Goal: Task Accomplishment & Management: Use online tool/utility

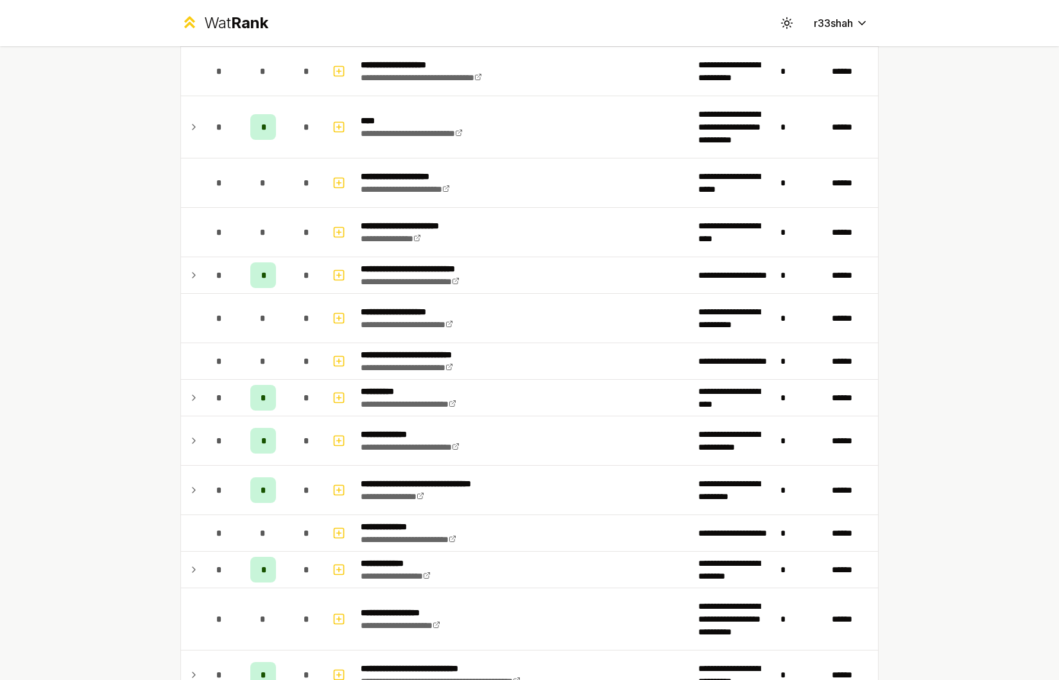
scroll to position [1161, 0]
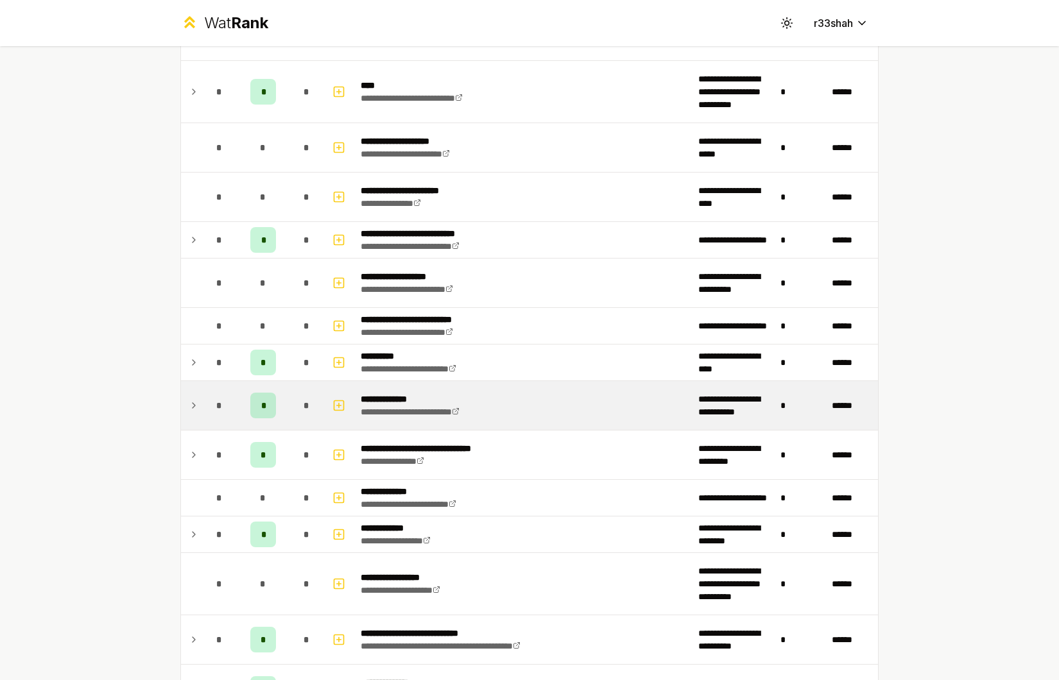
click at [250, 406] on div "*" at bounding box center [263, 406] width 26 height 26
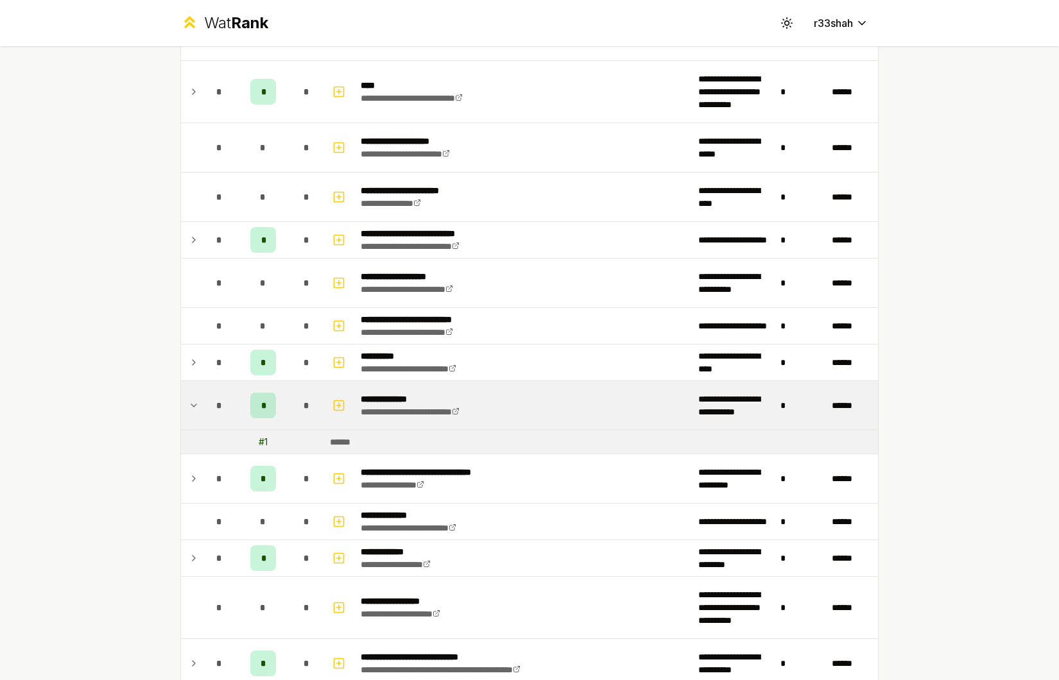
click at [261, 405] on span "*" at bounding box center [263, 405] width 4 height 13
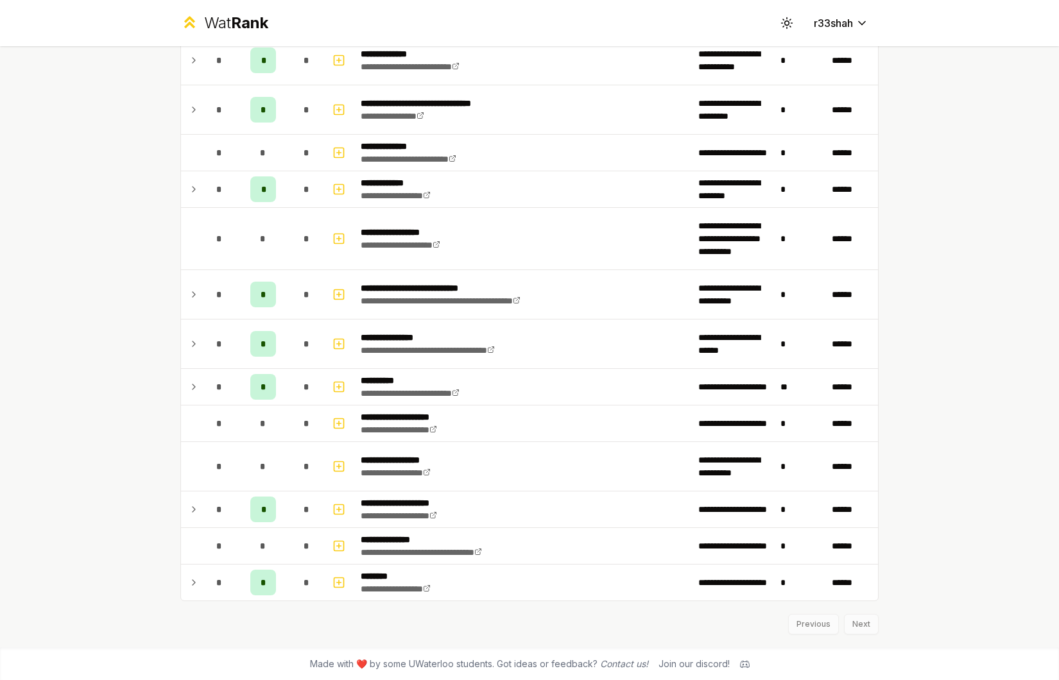
scroll to position [0, 0]
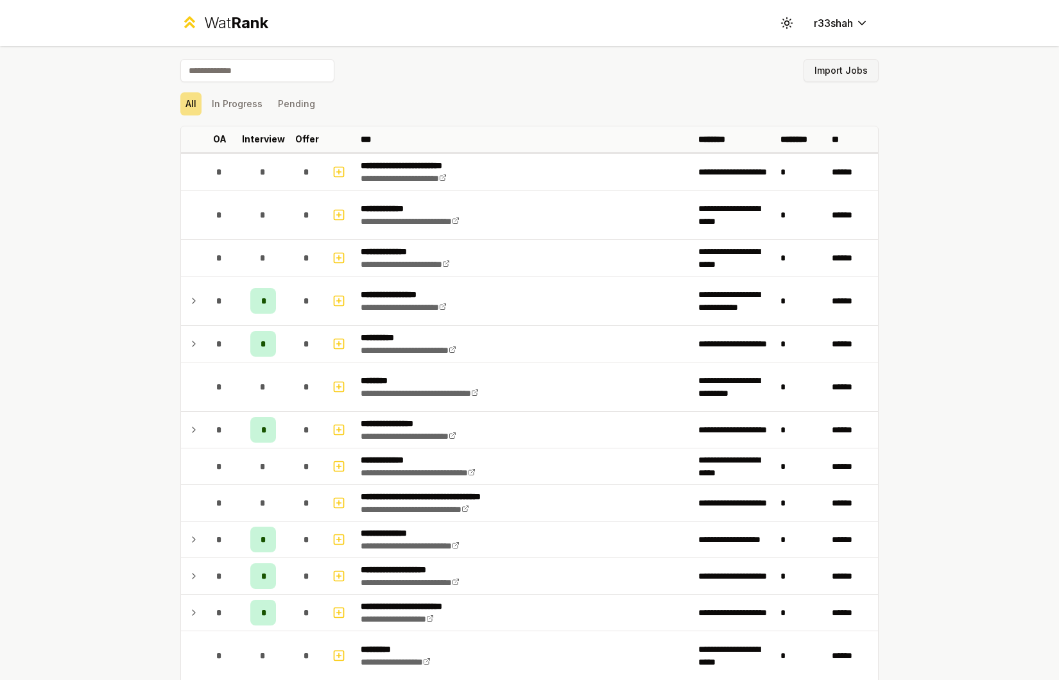
click at [867, 78] on button "Import Jobs" at bounding box center [840, 70] width 75 height 23
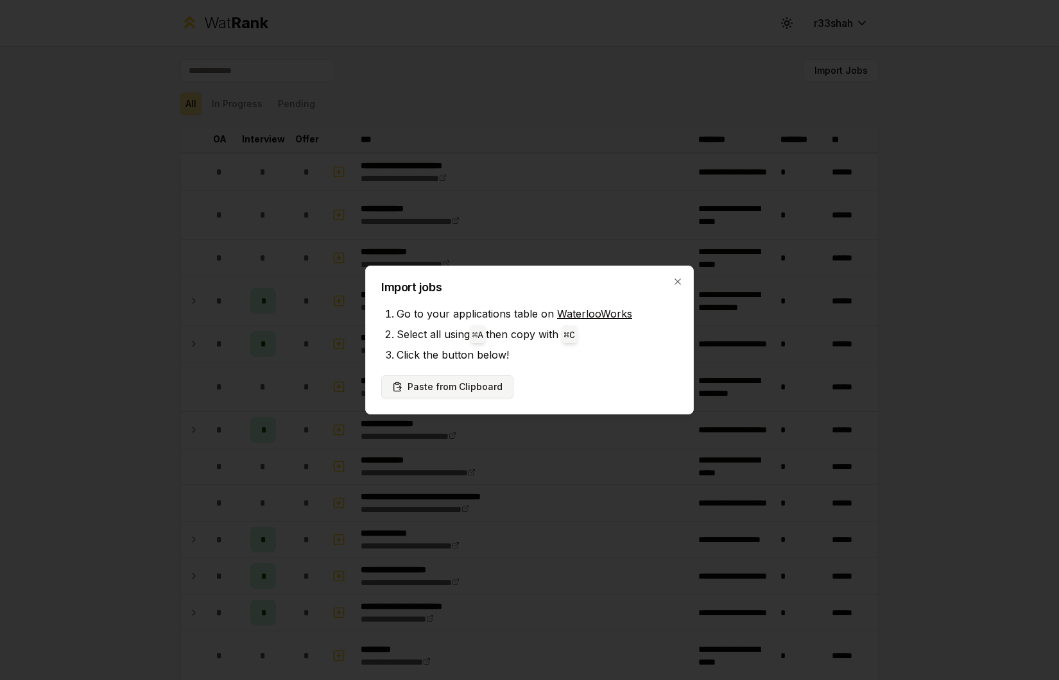
click at [461, 389] on button "Paste from Clipboard" at bounding box center [447, 386] width 132 height 23
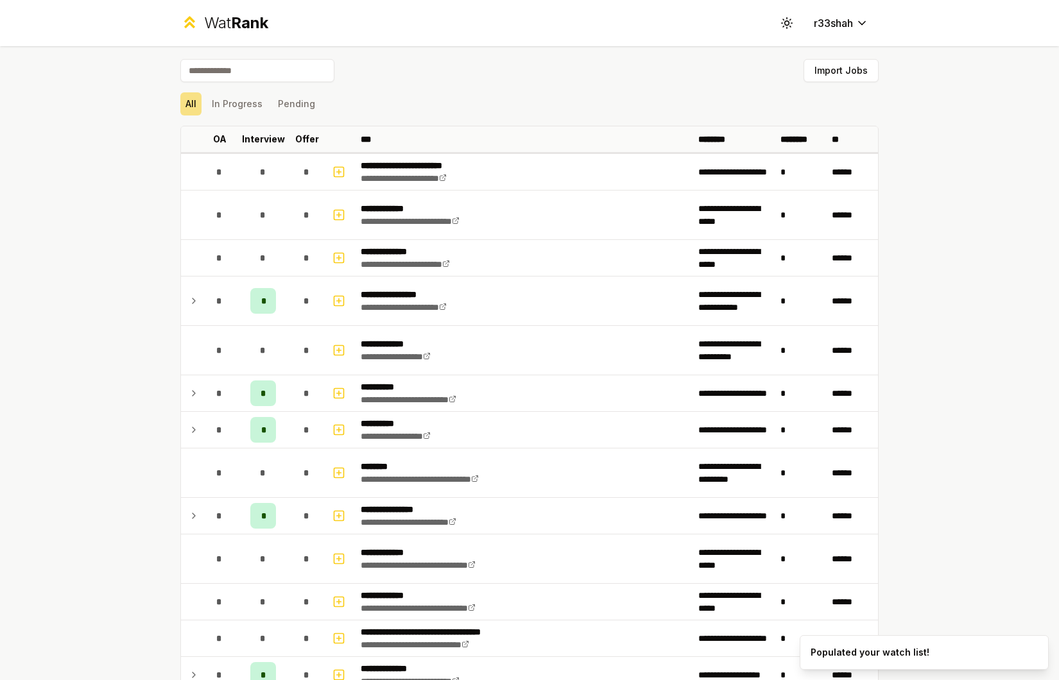
click at [823, 85] on div "Import Jobs" at bounding box center [529, 73] width 698 height 28
click at [826, 78] on button "Import Jobs" at bounding box center [840, 70] width 75 height 23
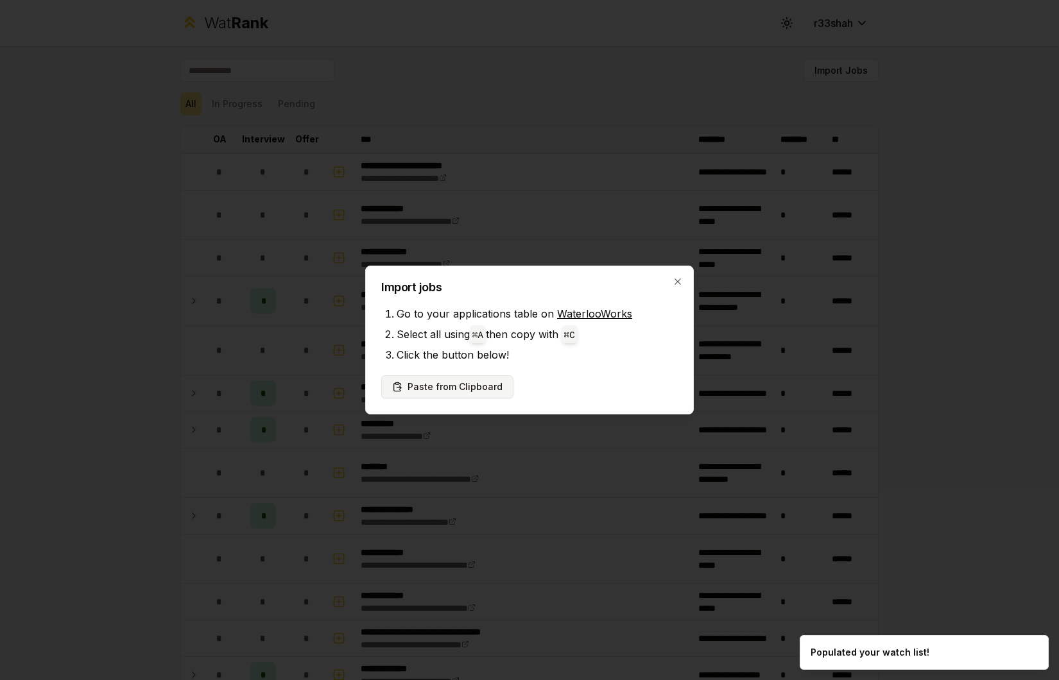
click at [481, 391] on button "Paste from Clipboard" at bounding box center [447, 386] width 132 height 23
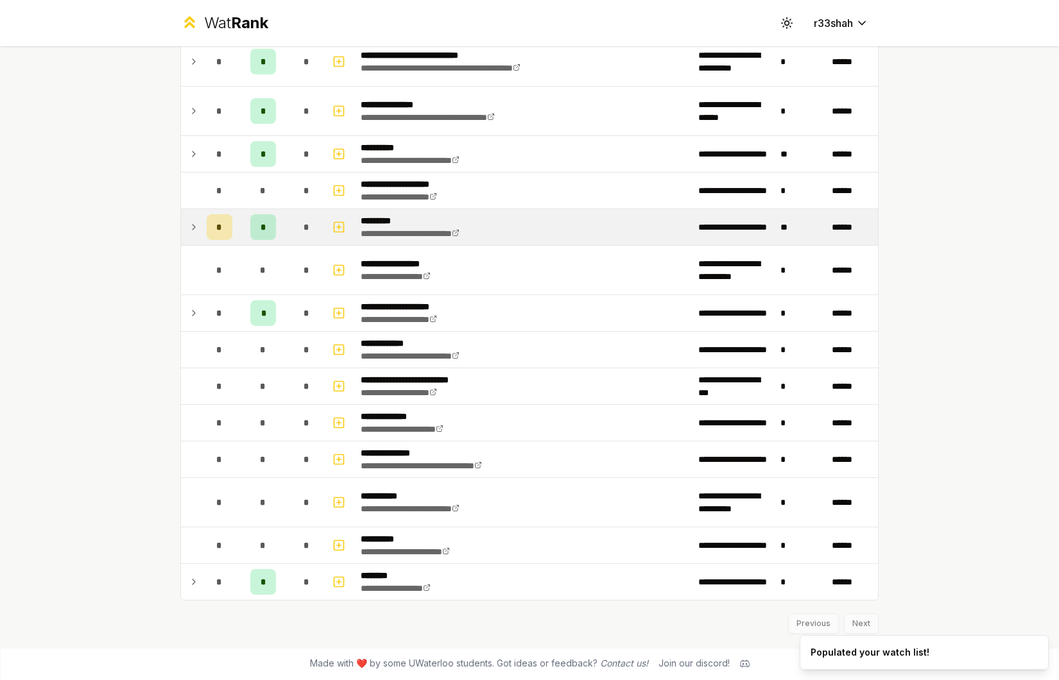
scroll to position [2505, 0]
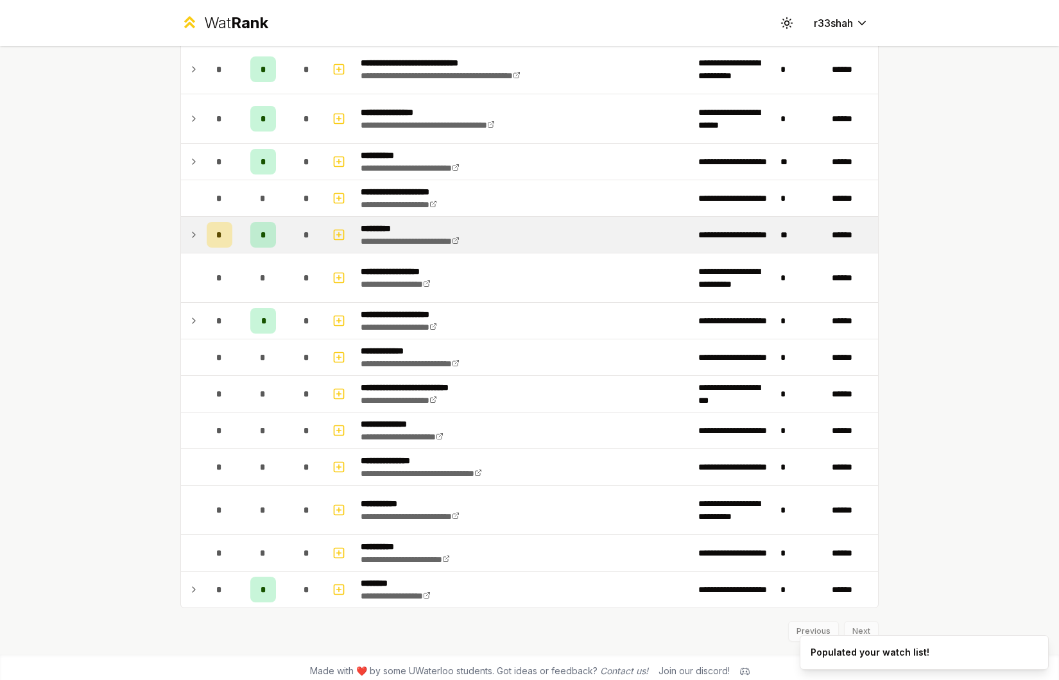
click at [192, 235] on icon at bounding box center [193, 234] width 3 height 5
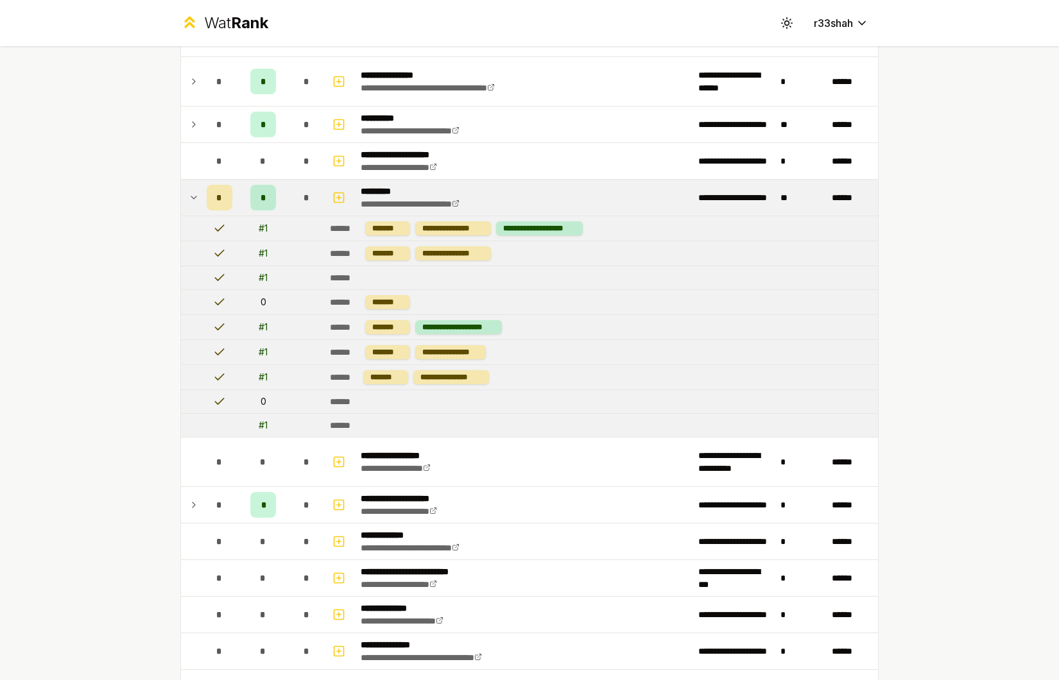
scroll to position [2429, 0]
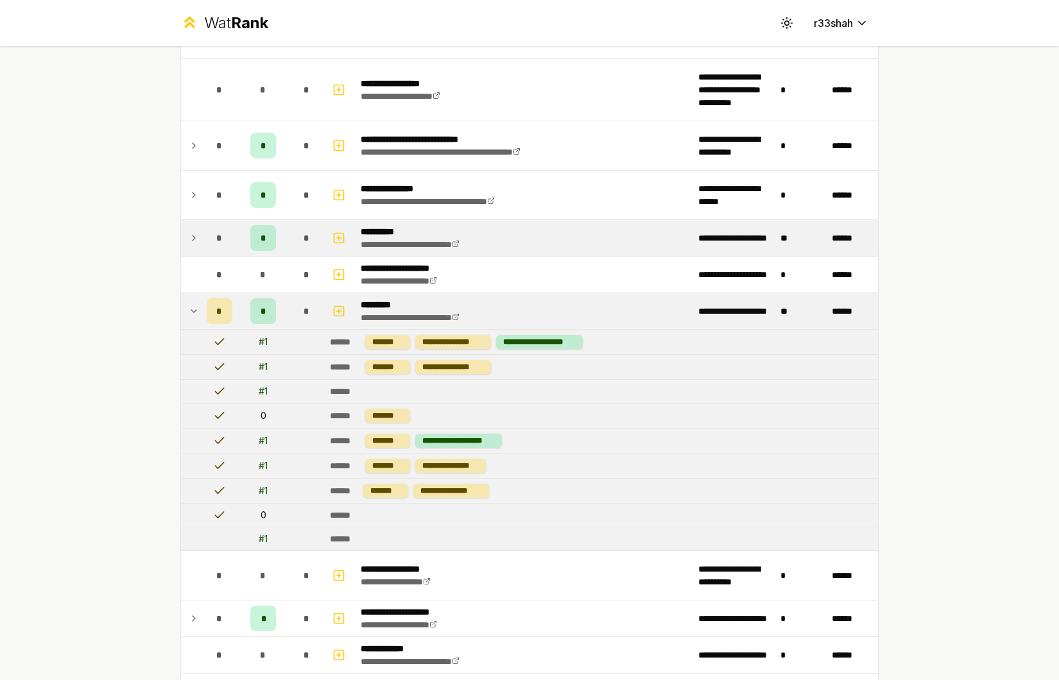
click at [246, 249] on td "*" at bounding box center [262, 238] width 51 height 36
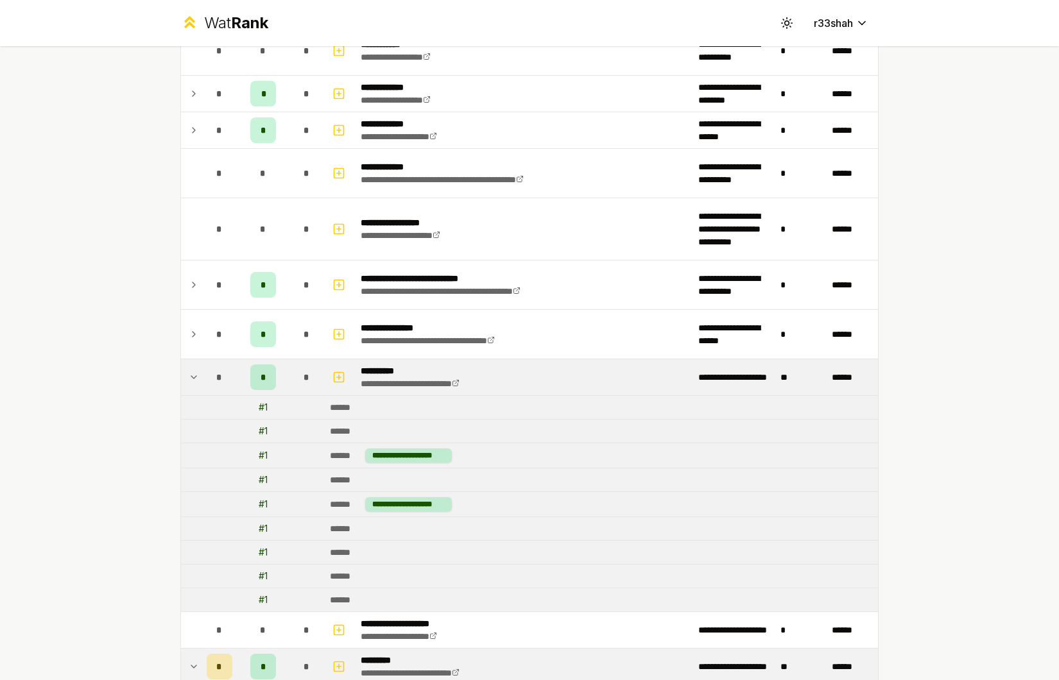
scroll to position [2274, 0]
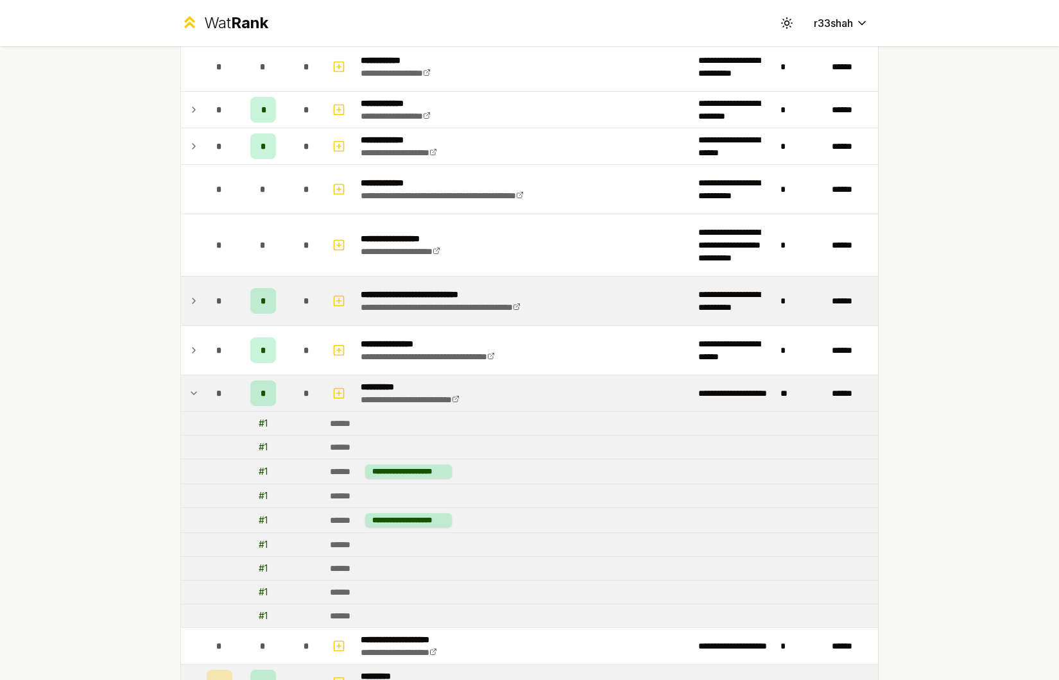
click at [237, 294] on td "*" at bounding box center [262, 301] width 51 height 49
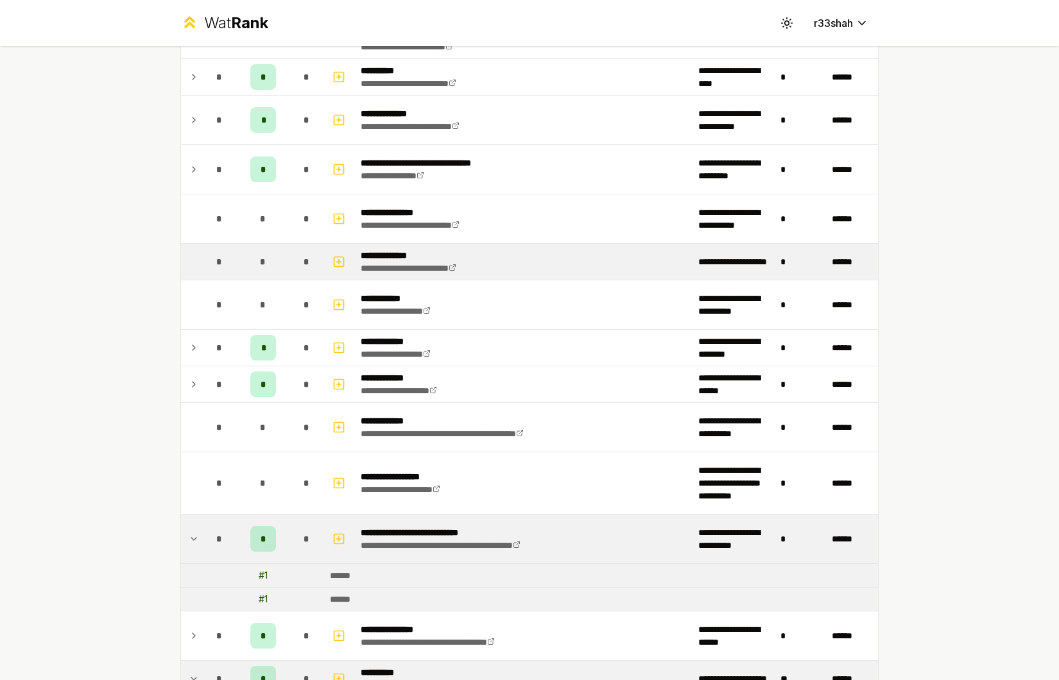
scroll to position [2019, 0]
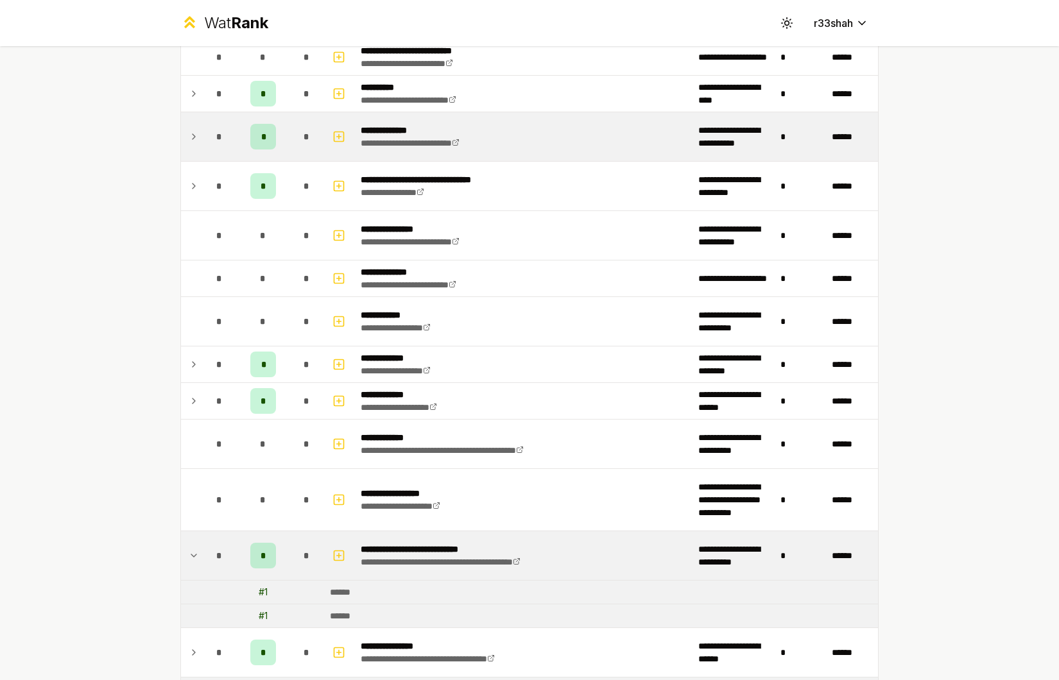
click at [254, 137] on div "*" at bounding box center [263, 137] width 26 height 26
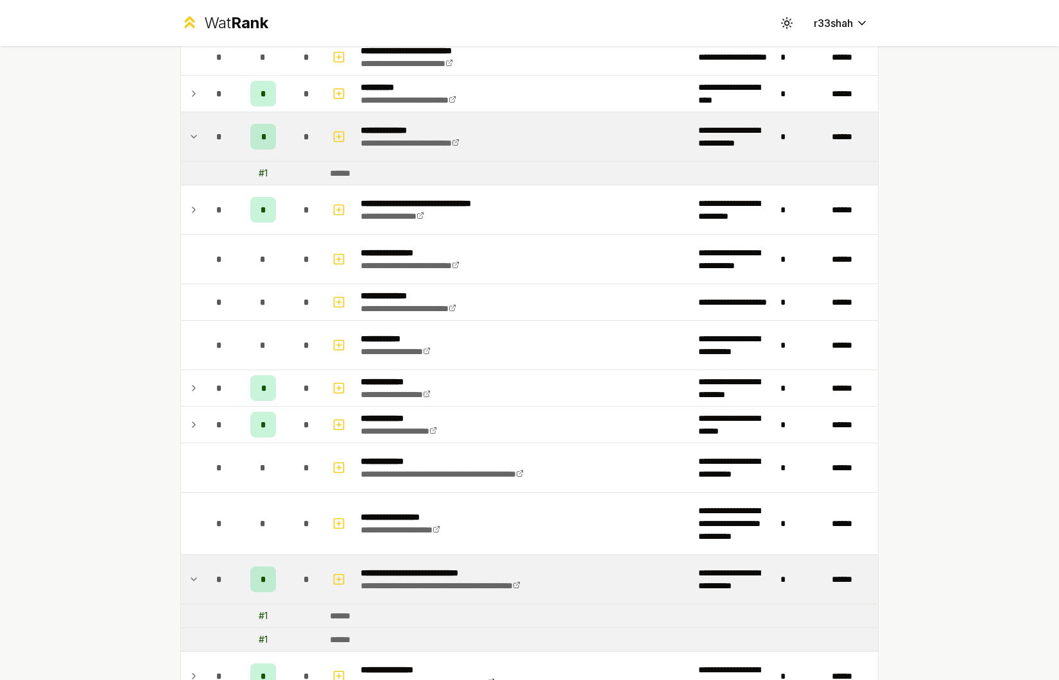
scroll to position [1971, 0]
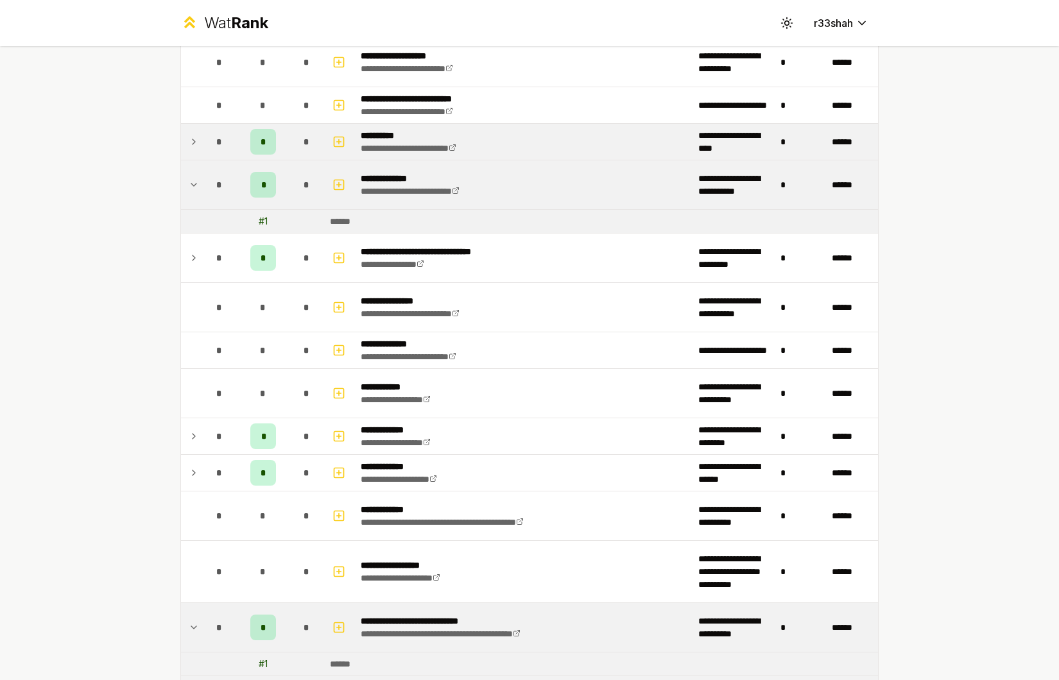
click at [250, 137] on div "*" at bounding box center [263, 142] width 26 height 26
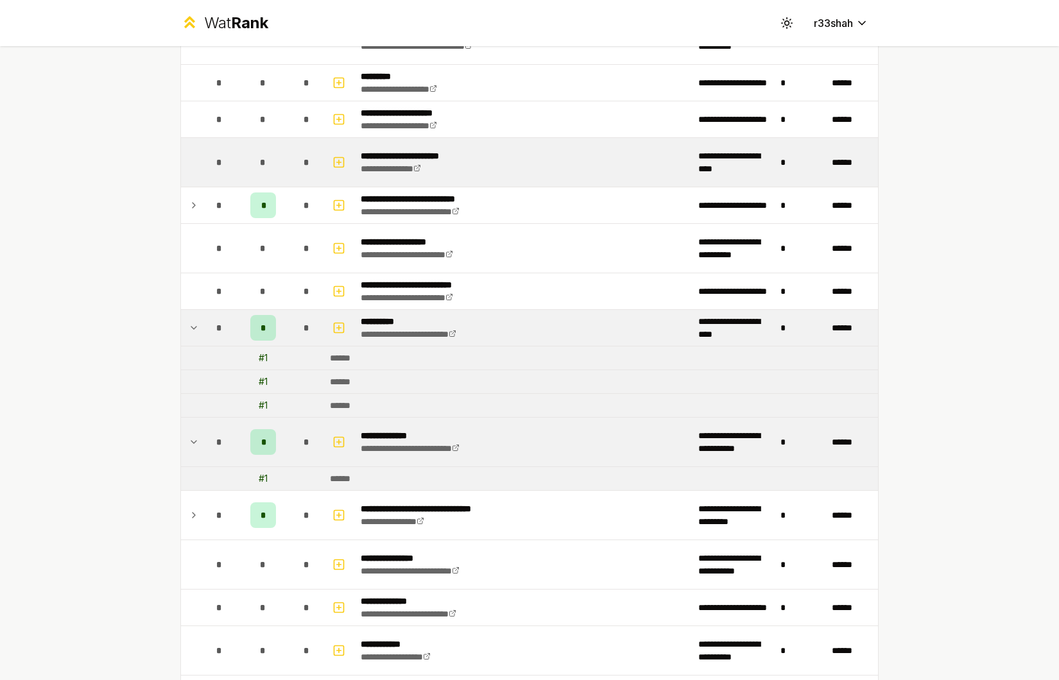
scroll to position [1674, 0]
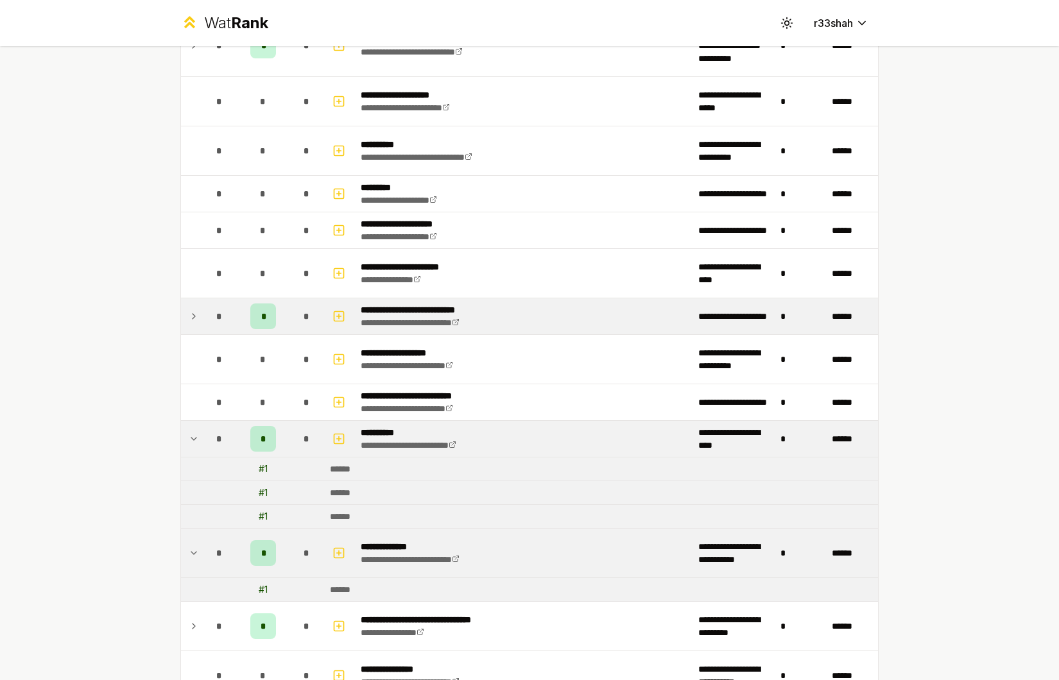
click at [282, 329] on td "*" at bounding box center [262, 316] width 51 height 36
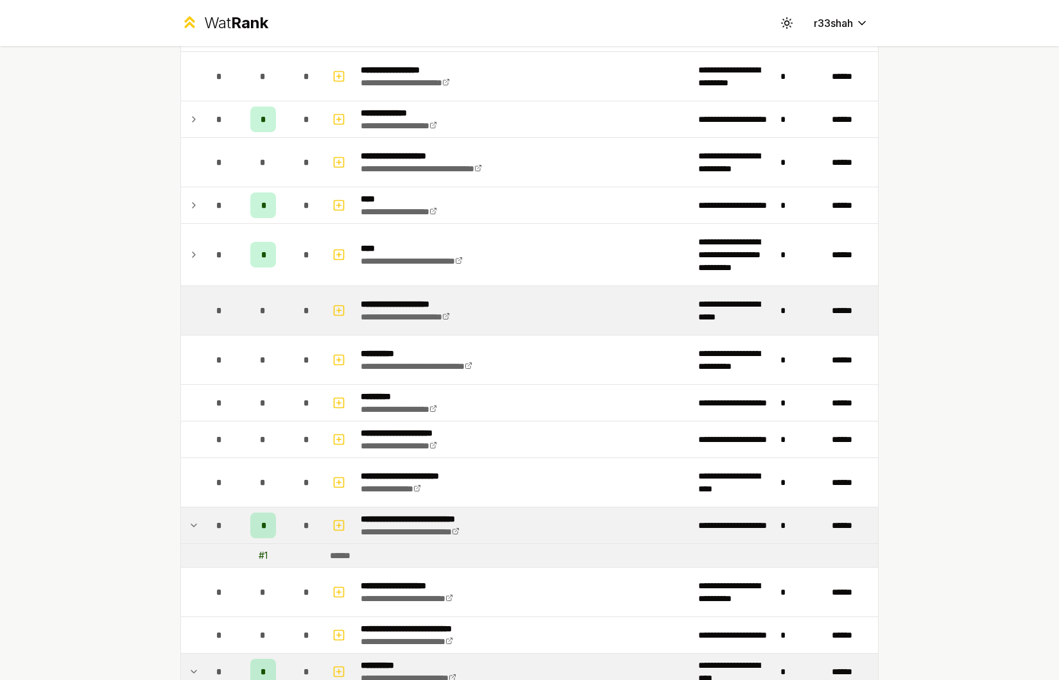
scroll to position [1448, 0]
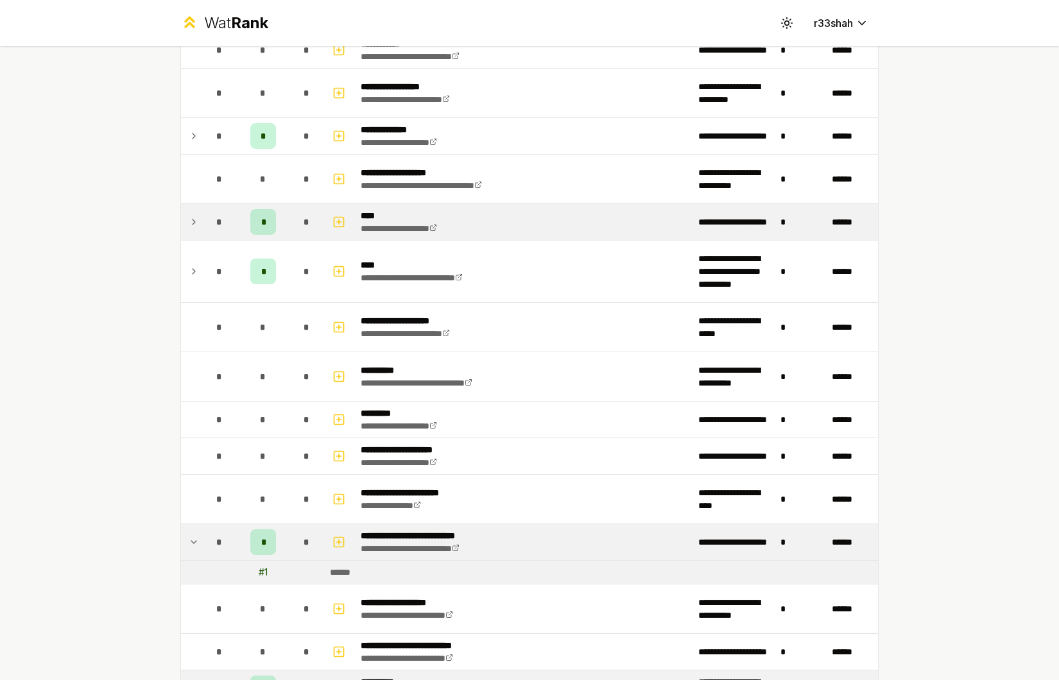
click at [262, 227] on div "*" at bounding box center [263, 222] width 26 height 26
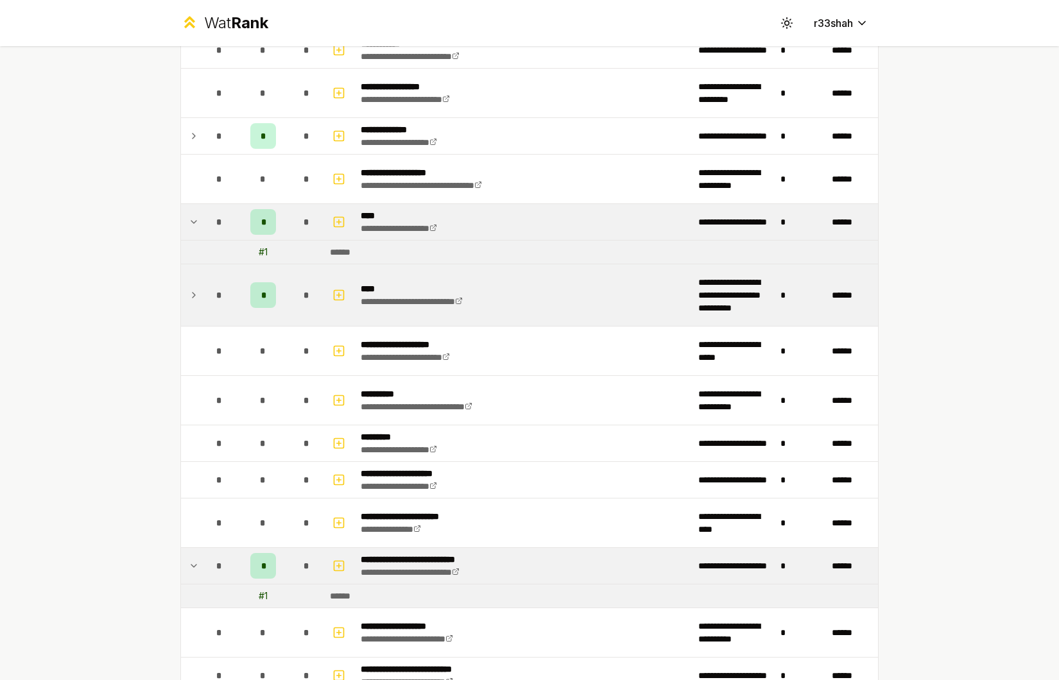
scroll to position [1351, 0]
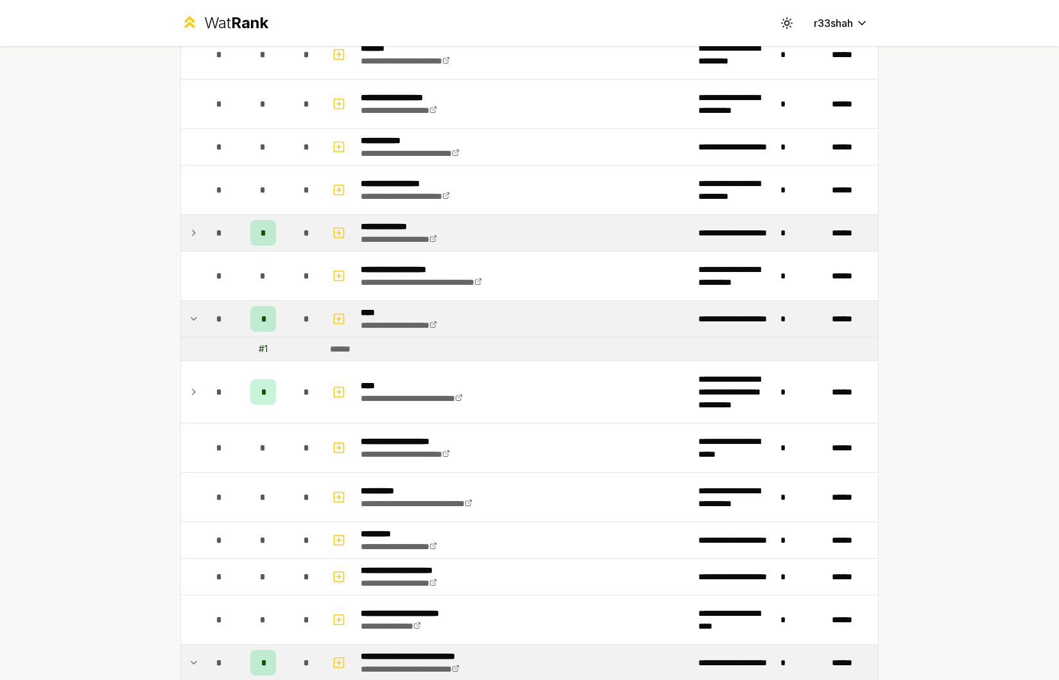
click at [265, 228] on div "*" at bounding box center [263, 233] width 26 height 26
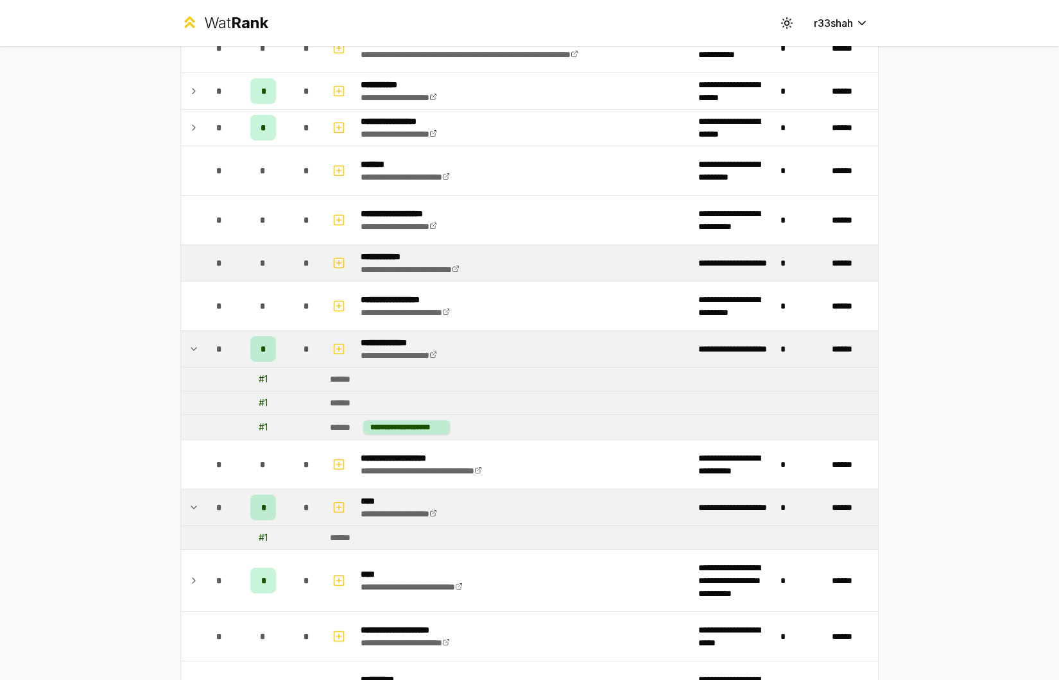
scroll to position [1155, 0]
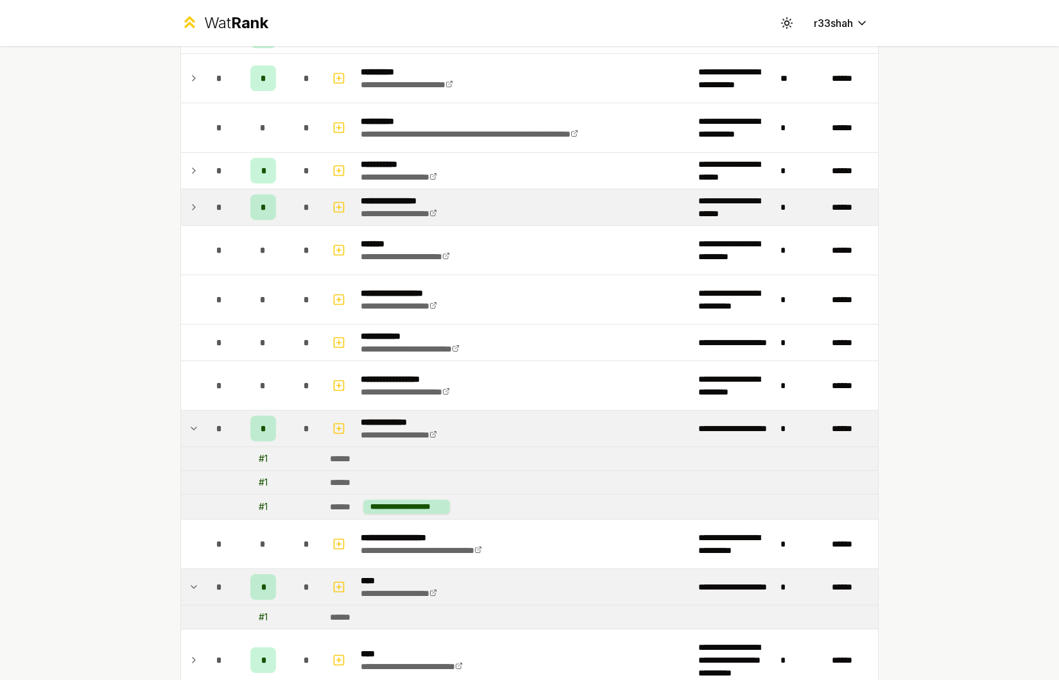
click at [289, 214] on td "*" at bounding box center [307, 207] width 36 height 36
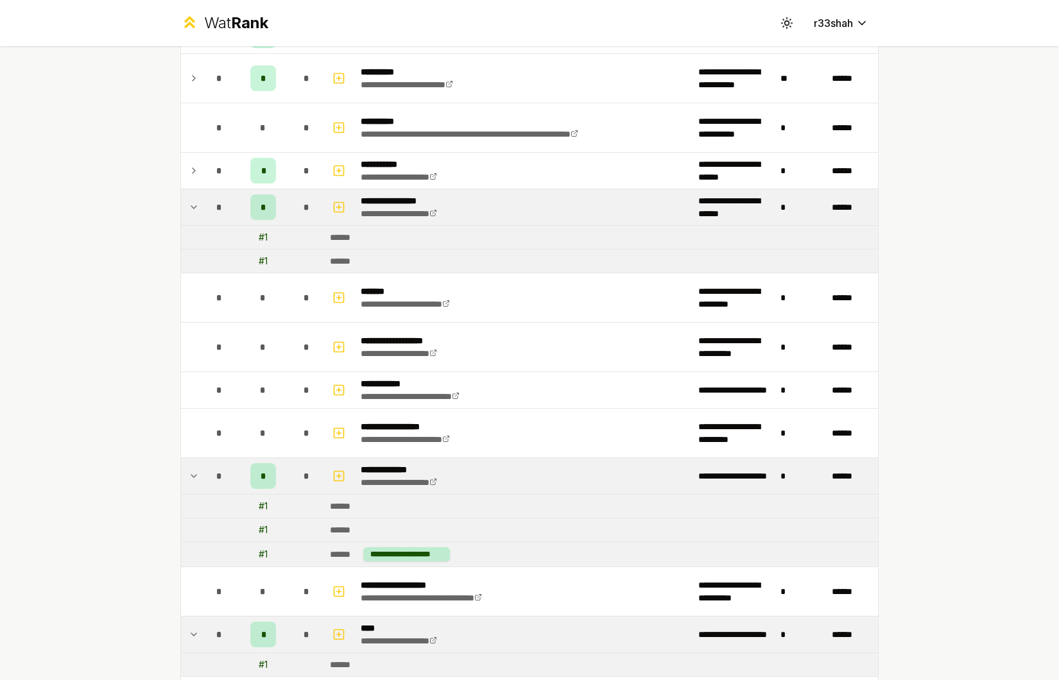
scroll to position [1129, 0]
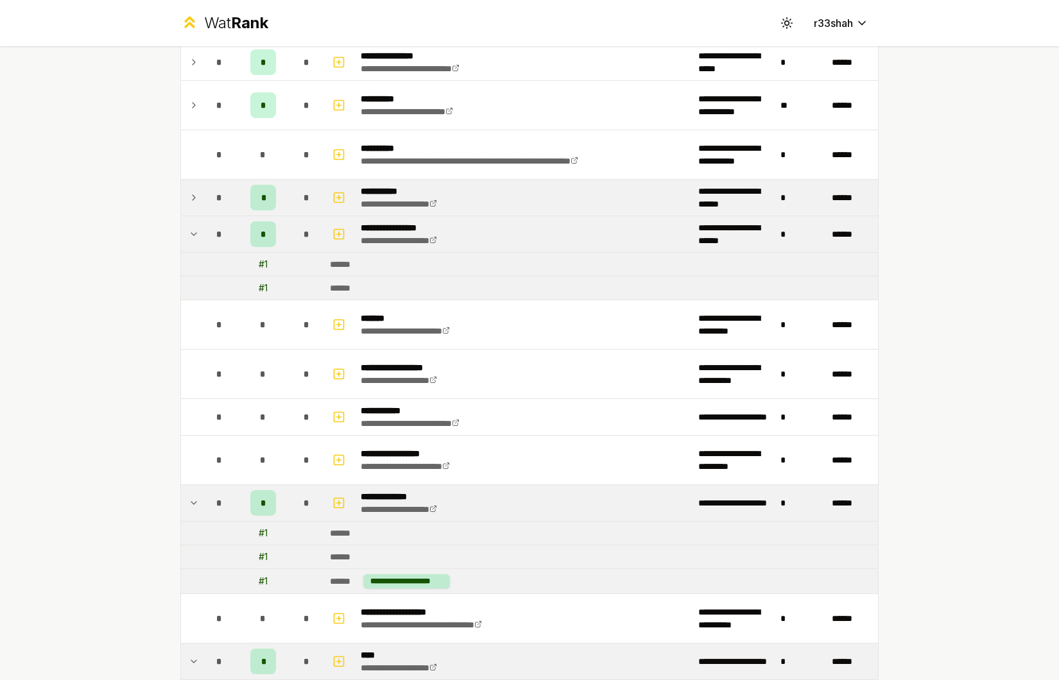
click at [271, 206] on td "*" at bounding box center [262, 198] width 51 height 36
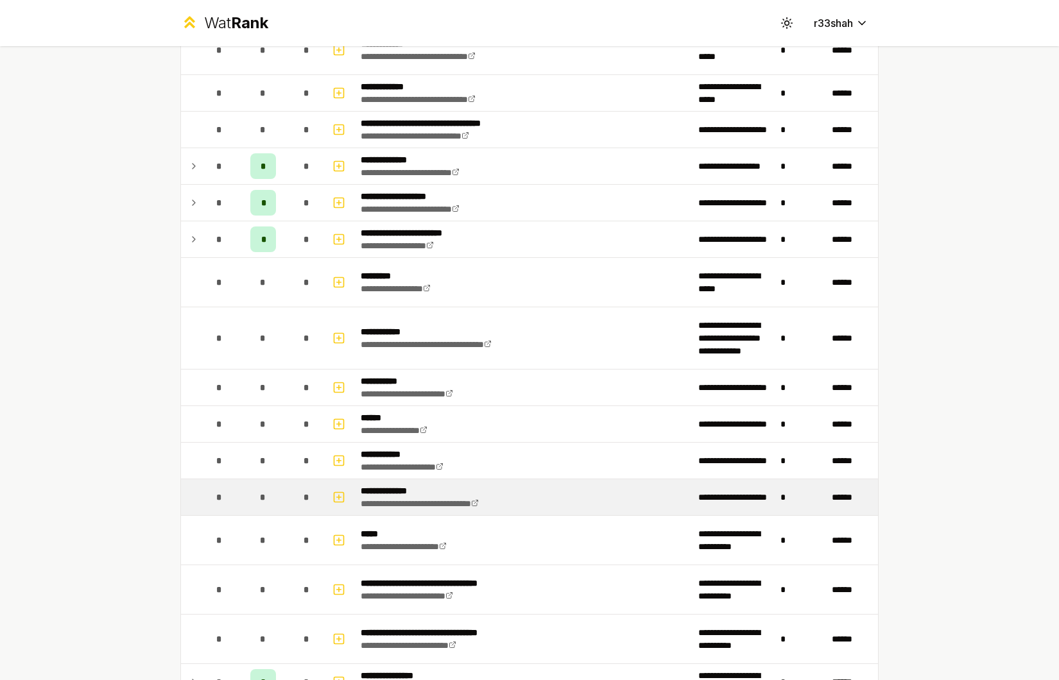
scroll to position [414, 0]
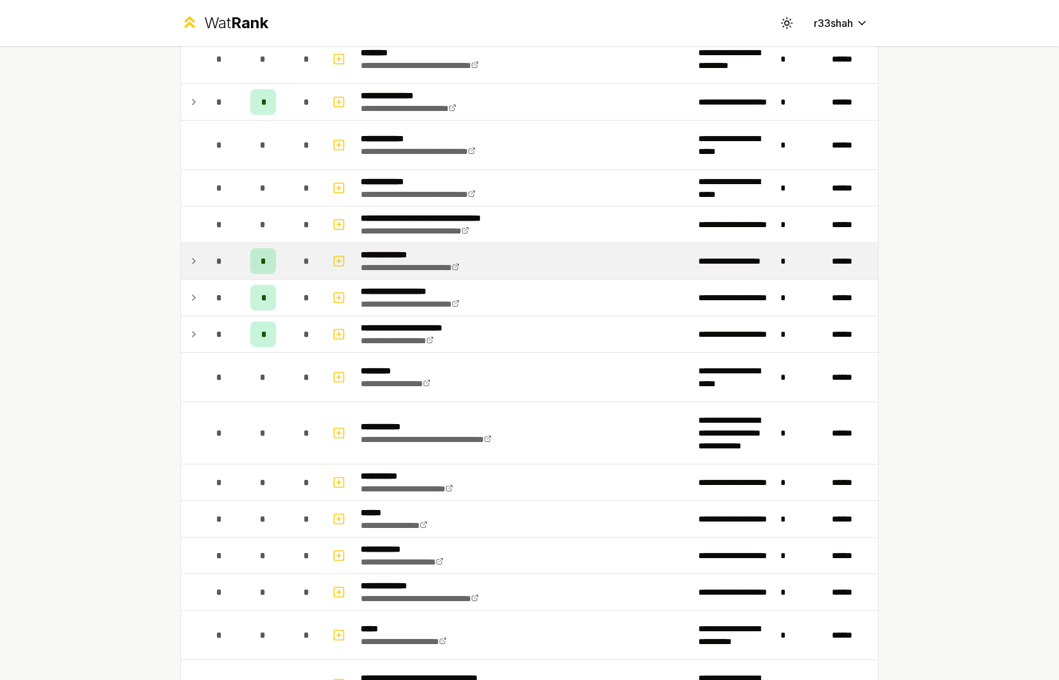
click at [294, 268] on div "*" at bounding box center [307, 261] width 26 height 26
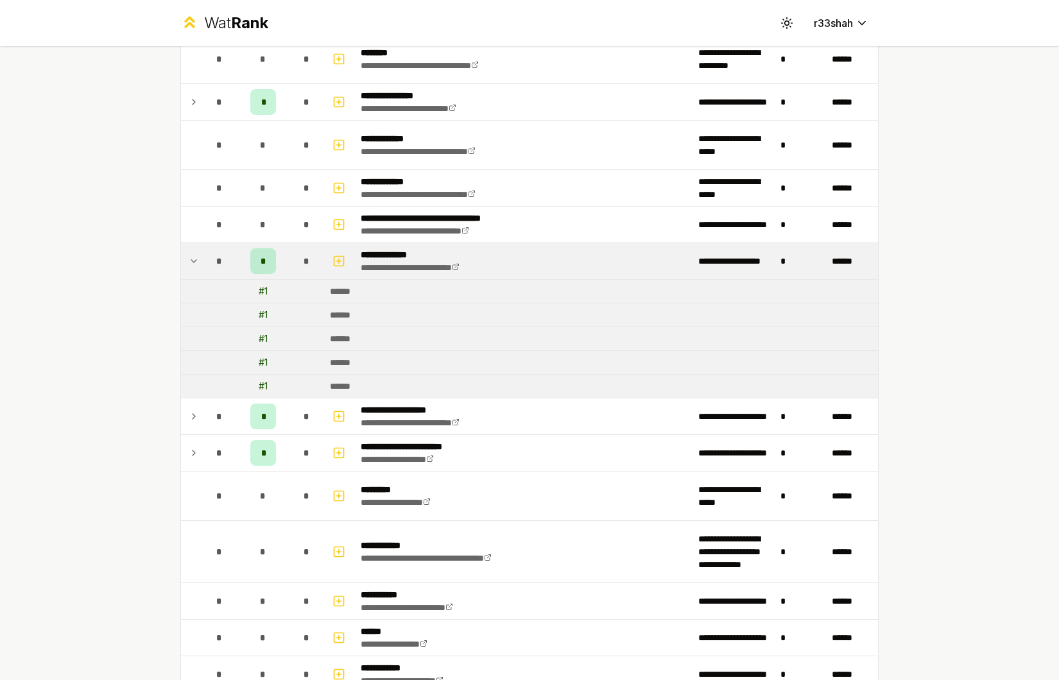
click at [294, 266] on div "*" at bounding box center [307, 261] width 26 height 26
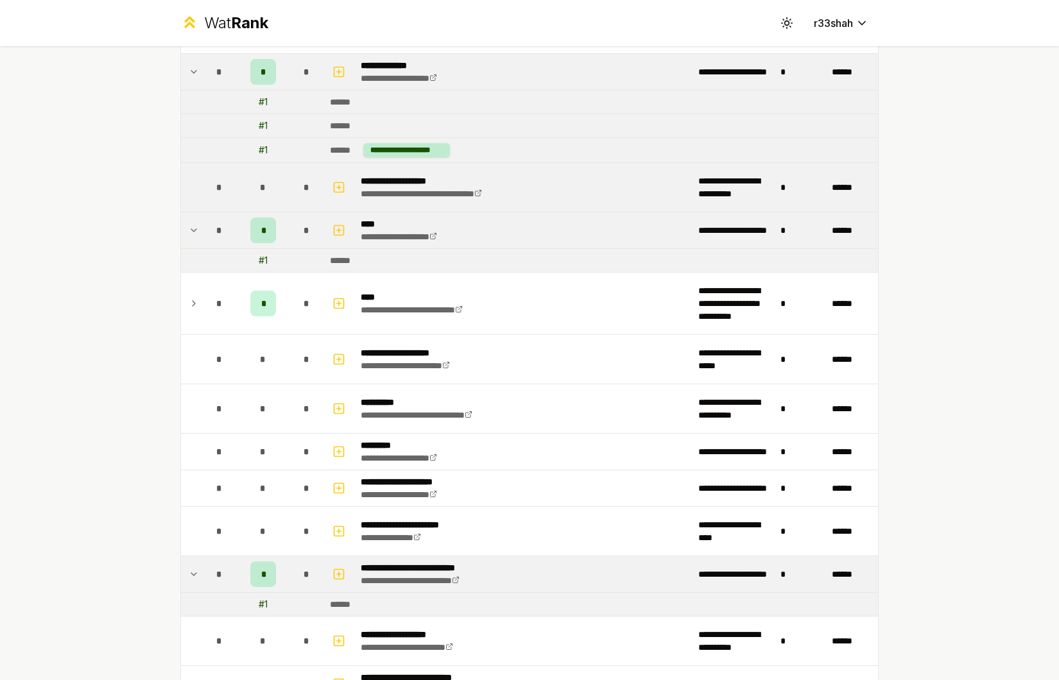
scroll to position [1635, 0]
